Goal: Communication & Community: Answer question/provide support

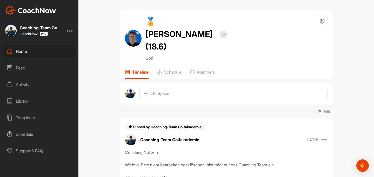
click at [27, 50] on div "Home" at bounding box center [39, 51] width 73 height 13
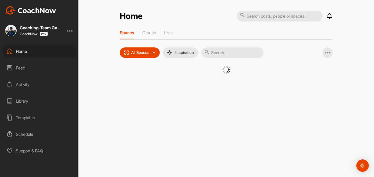
click at [217, 51] on input "text" at bounding box center [232, 53] width 62 height 10
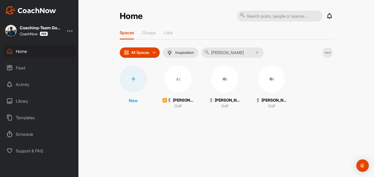
type input "[PERSON_NAME]"
click at [274, 85] on div "�(" at bounding box center [271, 79] width 27 height 27
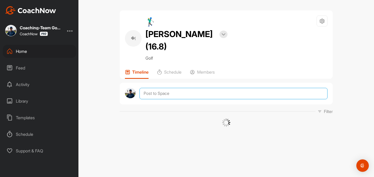
click at [183, 88] on textarea at bounding box center [233, 93] width 188 height 11
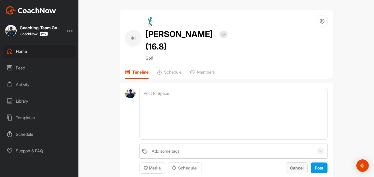
click at [300, 166] on span "Cancel" at bounding box center [297, 168] width 14 height 5
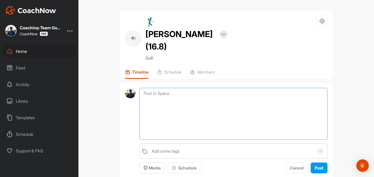
click at [213, 88] on textarea at bounding box center [233, 114] width 188 height 52
paste textarea "[URL][DOMAIN_NAME]"
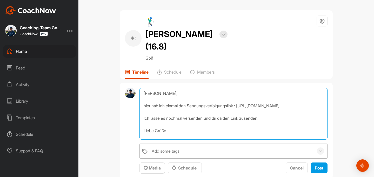
scroll to position [6, 0]
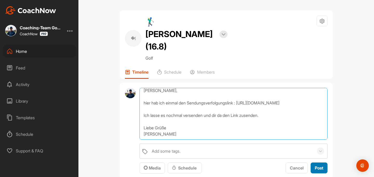
type textarea "[PERSON_NAME], hier hab ich einmal den Sendungsverfolgungslink : [URL][DOMAIN_N…"
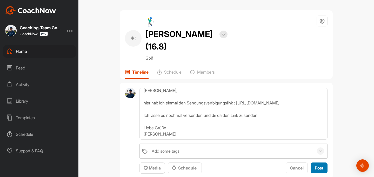
click at [317, 166] on span "Post" at bounding box center [319, 168] width 9 height 5
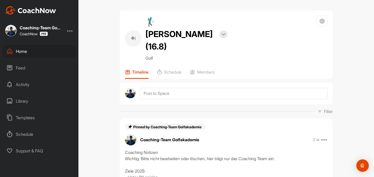
scroll to position [0, 0]
click at [30, 55] on div "Home" at bounding box center [39, 51] width 73 height 13
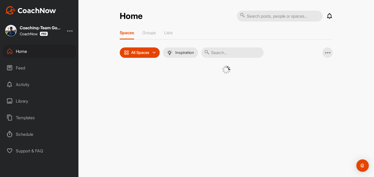
click at [213, 52] on input "text" at bounding box center [232, 53] width 62 height 10
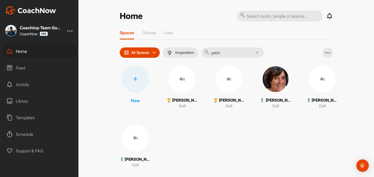
type input "gabri"
click at [227, 85] on div "�(" at bounding box center [228, 79] width 27 height 27
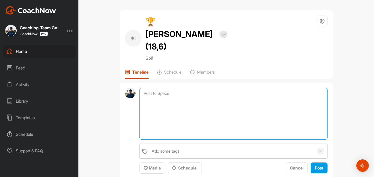
click at [185, 88] on textarea at bounding box center [233, 114] width 188 height 52
paste textarea "Liebe [PERSON_NAME], ich freue mich sehr, dir mitzuteilen, dass du bei unserer …"
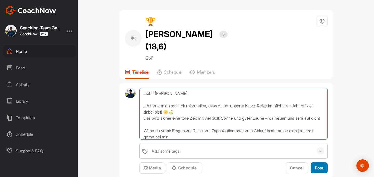
type textarea "Liebe [PERSON_NAME], ich freue mich sehr, dir mitzuteilen, dass du bei unserer …"
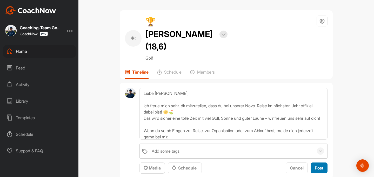
click at [318, 166] on span "Post" at bounding box center [319, 168] width 9 height 5
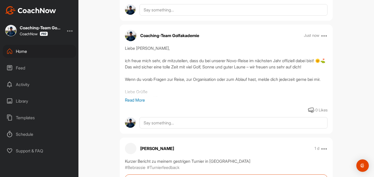
scroll to position [441, 0]
click at [24, 47] on div "Home" at bounding box center [39, 51] width 73 height 13
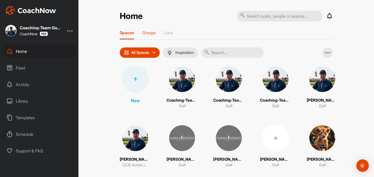
click at [151, 33] on p "Groups" at bounding box center [149, 32] width 14 height 5
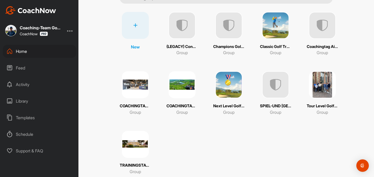
scroll to position [69, 0]
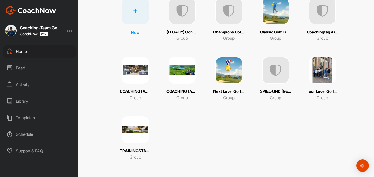
click at [332, 81] on img at bounding box center [322, 70] width 27 height 27
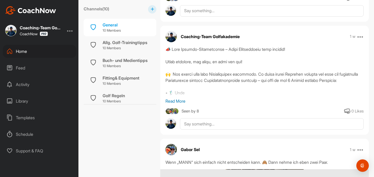
scroll to position [203, 0]
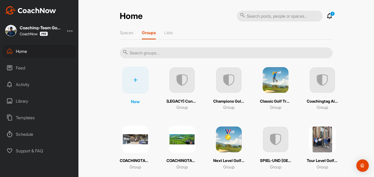
scroll to position [69, 0]
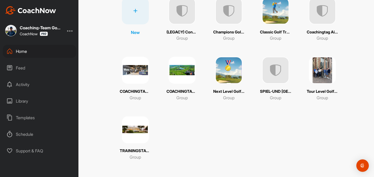
click at [233, 88] on div "Next Level Golf Training Gruppe 🏅 Group" at bounding box center [228, 79] width 31 height 44
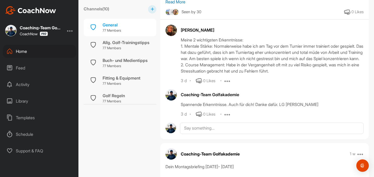
scroll to position [405, 0]
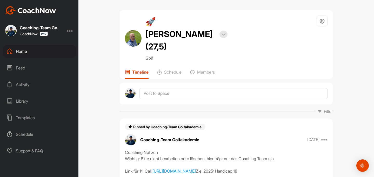
click at [21, 51] on div "Home" at bounding box center [39, 51] width 73 height 13
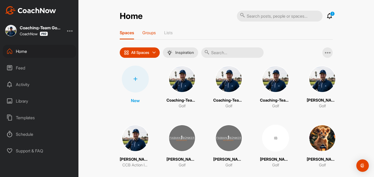
click at [151, 35] on p "Groups" at bounding box center [149, 32] width 14 height 5
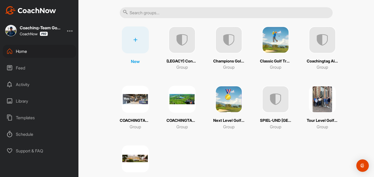
scroll to position [63, 0]
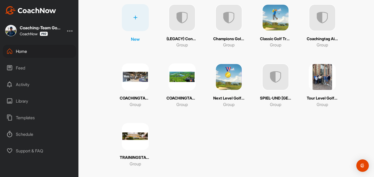
click at [227, 86] on img at bounding box center [228, 77] width 27 height 27
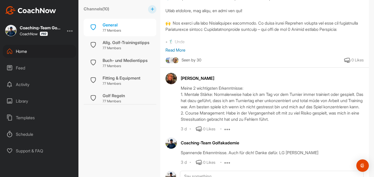
scroll to position [380, 0]
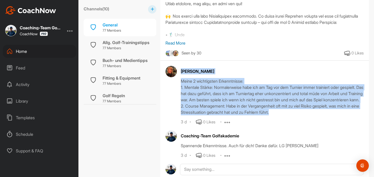
drag, startPoint x: 181, startPoint y: 71, endPoint x: 271, endPoint y: 122, distance: 103.1
click at [271, 122] on div "Petra Vötsch Meine 2 wichtigsten Erkenntnisse: 1. Mentale Stärke: Normalerweise…" at bounding box center [272, 95] width 183 height 59
copy div "Petra Vötsch Meine 2 wichtigsten Erkenntnisse: 1. Mentale Stärke: Normalerweise…"
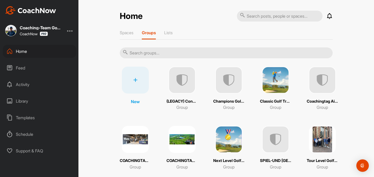
click at [239, 77] on img at bounding box center [228, 80] width 27 height 27
click at [272, 99] on p "Classic Golf Training Gruppe 🏌️‍♂️" at bounding box center [275, 102] width 31 height 6
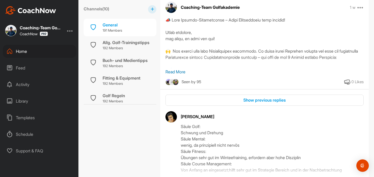
scroll to position [390, 0]
click at [239, 99] on div "Show previous replies" at bounding box center [265, 100] width 190 height 6
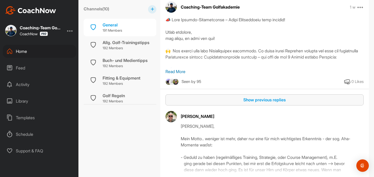
click at [243, 98] on div "Show previous replies" at bounding box center [265, 100] width 190 height 6
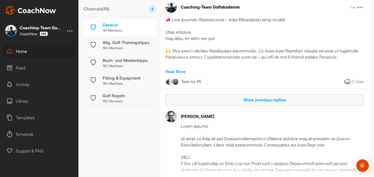
click at [244, 98] on div "Show previous replies" at bounding box center [265, 100] width 190 height 6
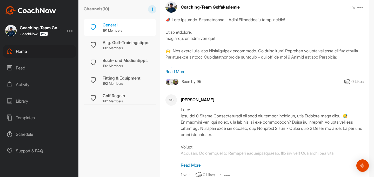
click at [193, 165] on p "Read More" at bounding box center [272, 165] width 183 height 6
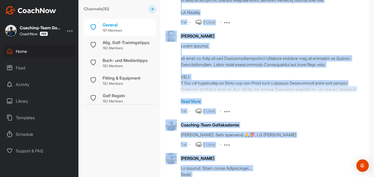
scroll to position [686, 0]
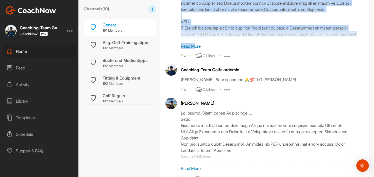
drag, startPoint x: 180, startPoint y: 39, endPoint x: 194, endPoint y: 45, distance: 14.7
click at [194, 45] on p "Read More" at bounding box center [272, 46] width 183 height 6
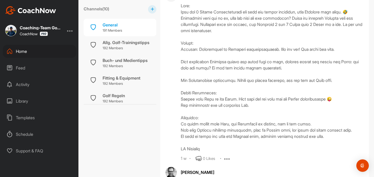
scroll to position [498, 0]
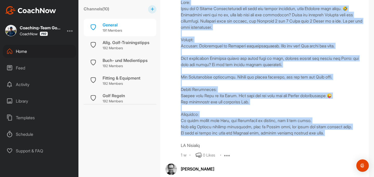
drag, startPoint x: 181, startPoint y: 30, endPoint x: 344, endPoint y: 138, distance: 195.4
click at [344, 138] on div "Stefanie Schweizer 1 w 0 Likes Edit Report Delete" at bounding box center [272, 73] width 183 height 172
copy div "Stefanie Schweizer Golf: Nach nur 8 Wochen Sommertraining hat sich mal wieder b…"
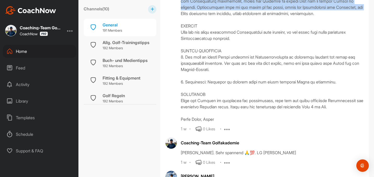
scroll to position [788, 0]
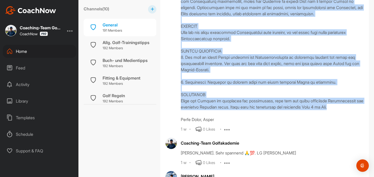
drag, startPoint x: 180, startPoint y: 10, endPoint x: 350, endPoint y: 108, distance: 196.3
click at [349, 108] on div "Christoph Allefeld 1 w 0 Likes Edit Report Delete" at bounding box center [264, 3] width 198 height 259
copy div "Christoph Allefeld Hallo Fabian, ich habe im März mit dem Saisonvorbereitungs-C…"
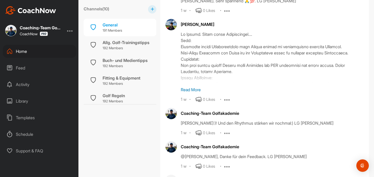
scroll to position [942, 0]
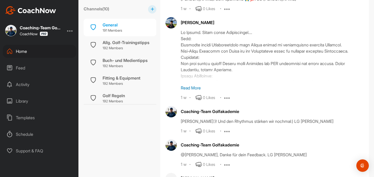
click at [195, 88] on p "Read More" at bounding box center [272, 88] width 183 height 6
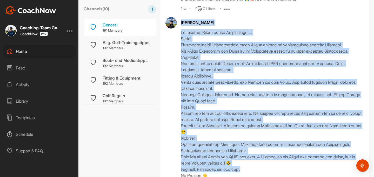
drag, startPoint x: 181, startPoint y: 21, endPoint x: 258, endPoint y: 171, distance: 168.3
click at [258, 171] on div "Patrick Schaffner 1 w 0 Likes Edit Report Delete" at bounding box center [272, 103] width 183 height 172
copy div "Patrick Schaffner Hi Fabian. Gerne meine Erkenntnisse…. Golf: Anpassung meiner …"
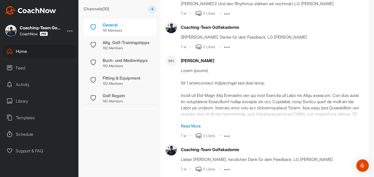
scroll to position [1151, 0]
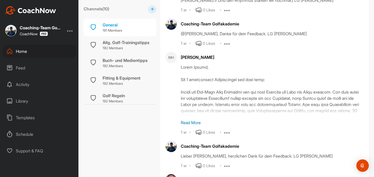
click at [199, 121] on p "Read More" at bounding box center [272, 123] width 183 height 6
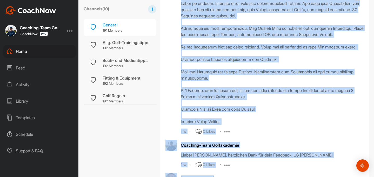
scroll to position [1266, 0]
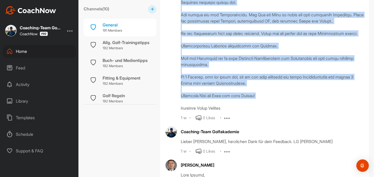
drag, startPoint x: 181, startPoint y: 57, endPoint x: 267, endPoint y: 105, distance: 99.2
click at [267, 105] on div "Michael Hager 1 w 0 Likes Edit Report Delete" at bounding box center [272, 29] width 183 height 184
copy div "Michael Hager Hallo Fabian, Die 2 wichtigsten Erkenntnisse für mich sind: Menta…"
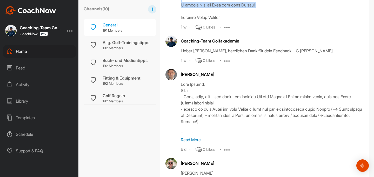
scroll to position [1363, 0]
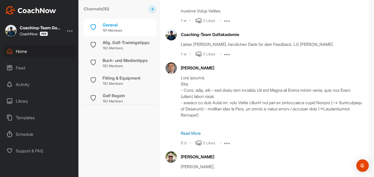
click at [196, 137] on p "Read More" at bounding box center [272, 133] width 183 height 6
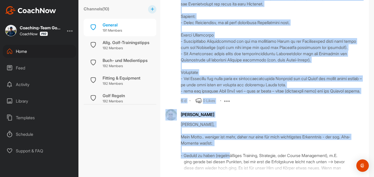
scroll to position [1524, 0]
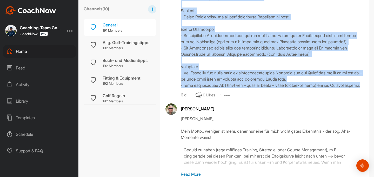
drag, startPoint x: 181, startPoint y: 52, endPoint x: 258, endPoint y: 102, distance: 92.0
click at [258, 98] on div "Stefan Becker 6 d 0 Likes Edit Report Delete" at bounding box center [272, 0] width 183 height 197
copy div "Stefan Becker Moin Fabian, Golf: - Üben, üben, üben – und dabei ein gesunder Mi…"
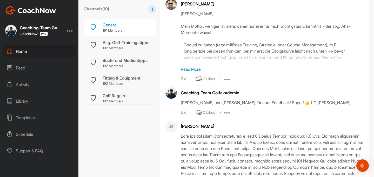
scroll to position [1629, 0]
click at [196, 72] on p "Read More" at bounding box center [272, 69] width 183 height 6
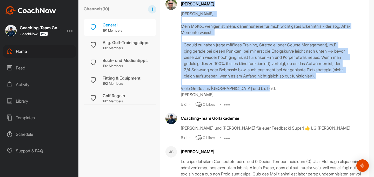
drag, startPoint x: 180, startPoint y: 19, endPoint x: 214, endPoint y: 112, distance: 98.3
click at [214, 108] on div "Ahmet Cetintop Hallo Fabian, Mein Motto.. weniger ist mehr, daher nur eine für …" at bounding box center [264, 52] width 198 height 109
copy div "Ahmet Cetintop Hallo Fabian, Mein Motto.. weniger ist mehr, daher nur eine für …"
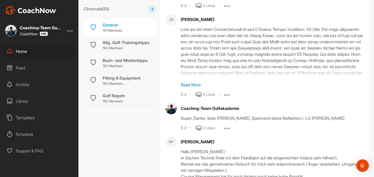
scroll to position [1762, 0]
click at [193, 88] on p "Read More" at bounding box center [272, 85] width 183 height 6
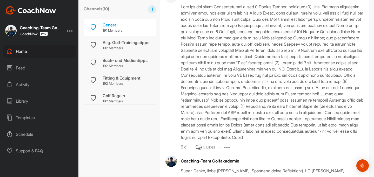
scroll to position [1788, 0]
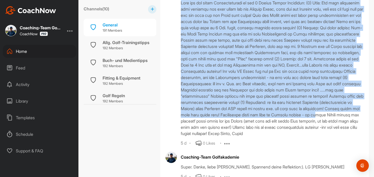
drag, startPoint x: 182, startPoint y: 9, endPoint x: 224, endPoint y: 147, distance: 144.1
click at [224, 147] on div "Jutta Schweiger 5 d 0 Likes Edit Report Delete" at bounding box center [272, 67] width 183 height 159
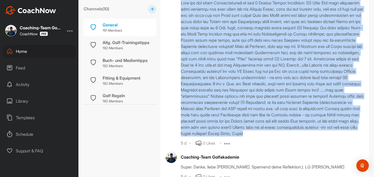
drag, startPoint x: 180, startPoint y: 11, endPoint x: 226, endPoint y: 163, distance: 158.7
click at [225, 147] on div "JS Jutta Schweiger 5 d 0 Likes Edit Report Delete" at bounding box center [264, 67] width 198 height 159
copy div "Jutta Schweiger Auch von mir kurze Stellungnahmen zu den 5 Säulen Deines Coachi…"
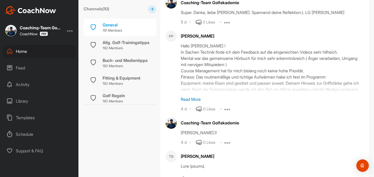
scroll to position [1944, 0]
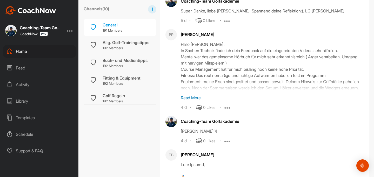
click at [192, 101] on p "Read More" at bounding box center [272, 98] width 183 height 6
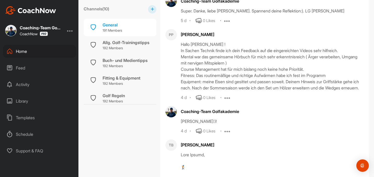
scroll to position [1957, 0]
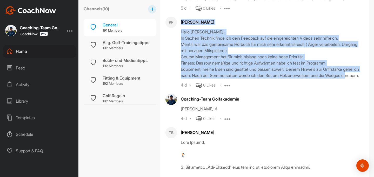
drag, startPoint x: 181, startPoint y: 50, endPoint x: 203, endPoint y: 114, distance: 67.5
click at [203, 89] on div "Peter Pfaffenberger Hallo Fabian ! In Sachen Technik finde ich dein Feedback au…" at bounding box center [272, 53] width 183 height 72
copy div "Peter Pfaffenberger Hallo Fabian ! In Sachen Technik finde ich dein Feedback au…"
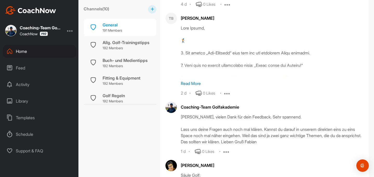
scroll to position [2073, 0]
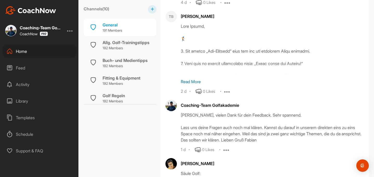
click at [197, 85] on p "Read More" at bounding box center [272, 82] width 183 height 6
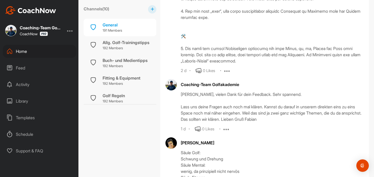
scroll to position [2285, 0]
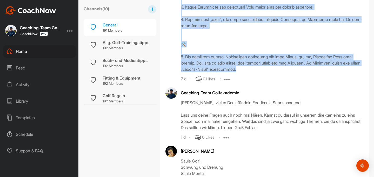
drag, startPoint x: 181, startPoint y: 26, endPoint x: 260, endPoint y: 108, distance: 114.2
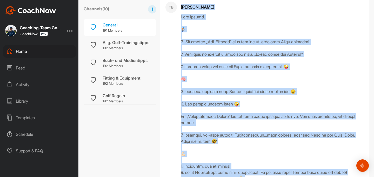
scroll to position [2085, 0]
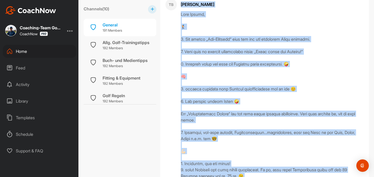
copy div "Thomas Blaschke Moin Fabian, 🏌🏻 1. Das größte „Aha-Erlebnis“ habe ich mit dem r…"
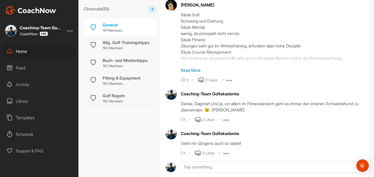
scroll to position [2432, 0]
click at [190, 73] on p "Read More" at bounding box center [272, 70] width 183 height 6
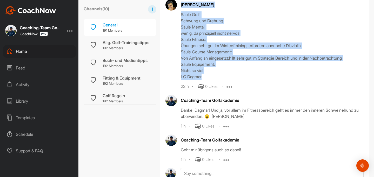
drag, startPoint x: 181, startPoint y: 41, endPoint x: 207, endPoint y: 112, distance: 76.1
click at [207, 90] on div "Dagmar Zintl Säule Golf: Schwung und Drehung Säule Mental: wenig, da prinzipiel…" at bounding box center [272, 44] width 183 height 91
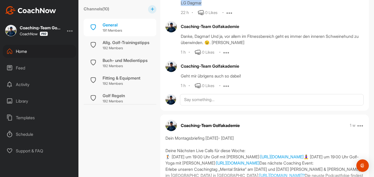
scroll to position [2531, 0]
